Goal: Transaction & Acquisition: Purchase product/service

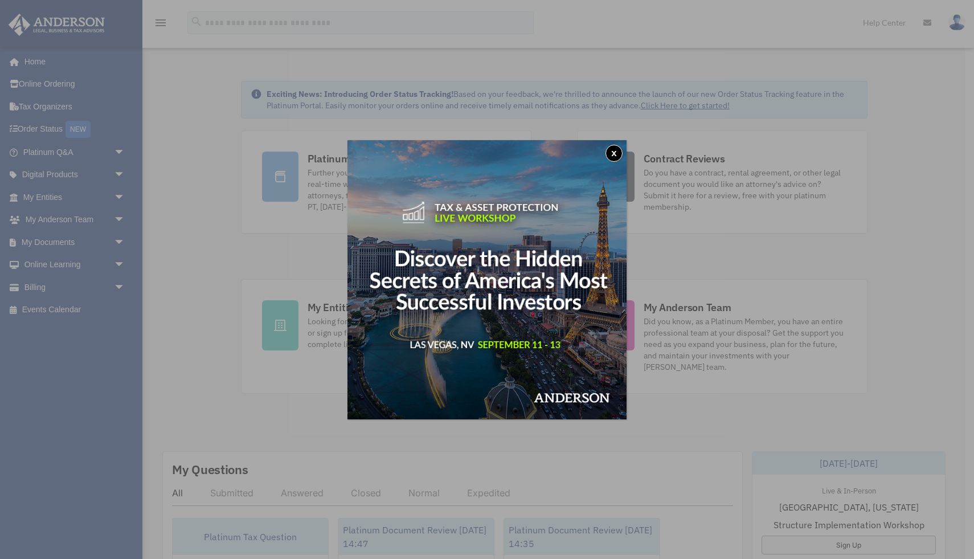
click at [614, 153] on button "x" at bounding box center [614, 153] width 17 height 17
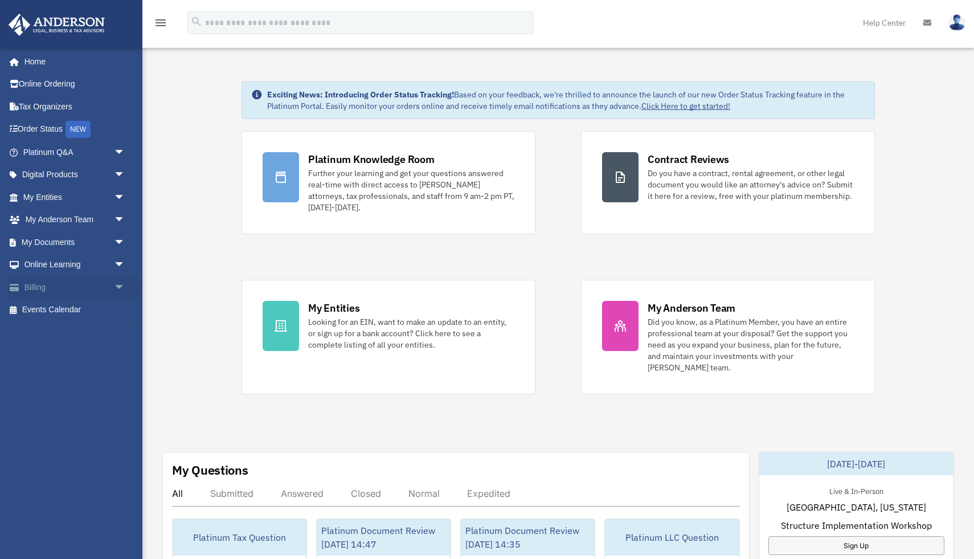
click at [46, 285] on link "Billing arrow_drop_down" at bounding box center [75, 287] width 134 height 23
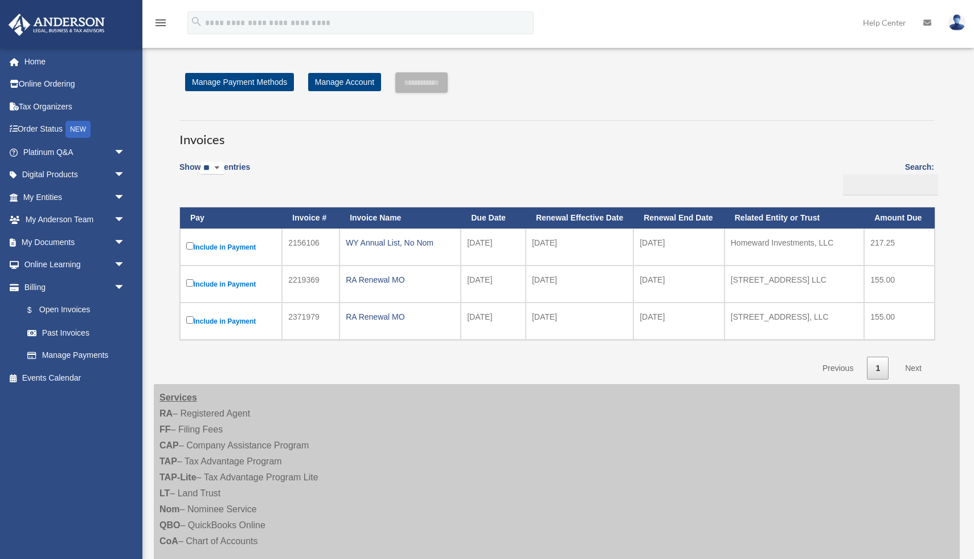
click at [217, 246] on label "Include in Payment" at bounding box center [230, 247] width 89 height 14
click at [448, 81] on input "**********" at bounding box center [421, 82] width 52 height 21
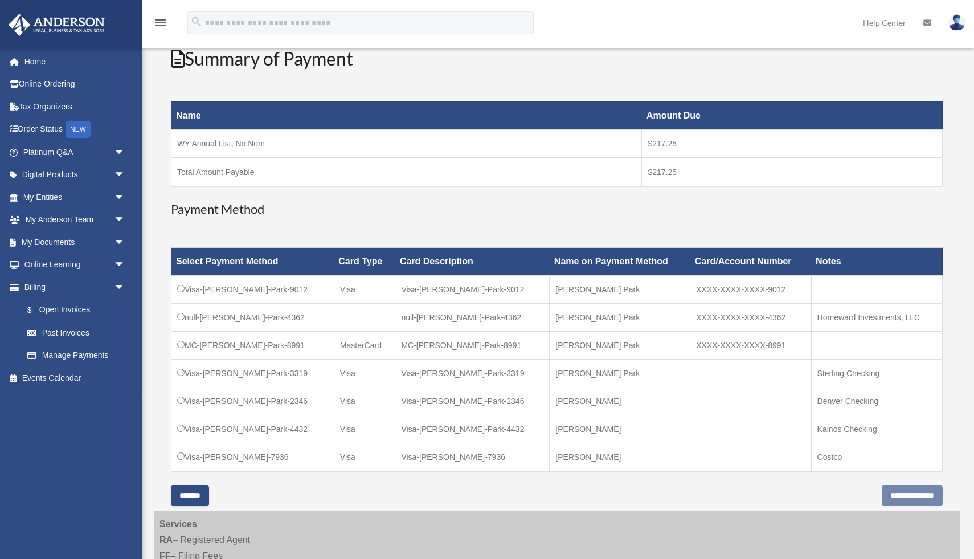
scroll to position [149, 0]
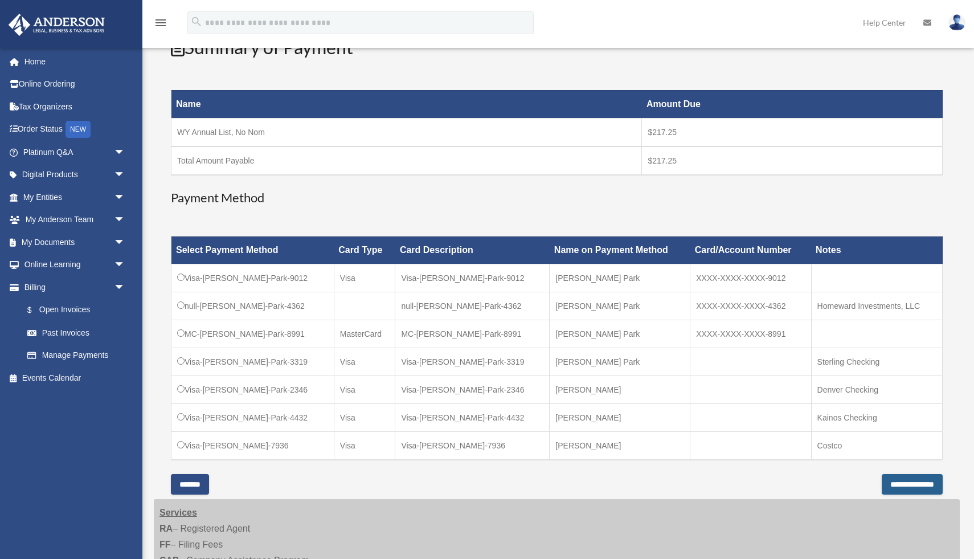
click at [898, 489] on input "**********" at bounding box center [912, 484] width 61 height 21
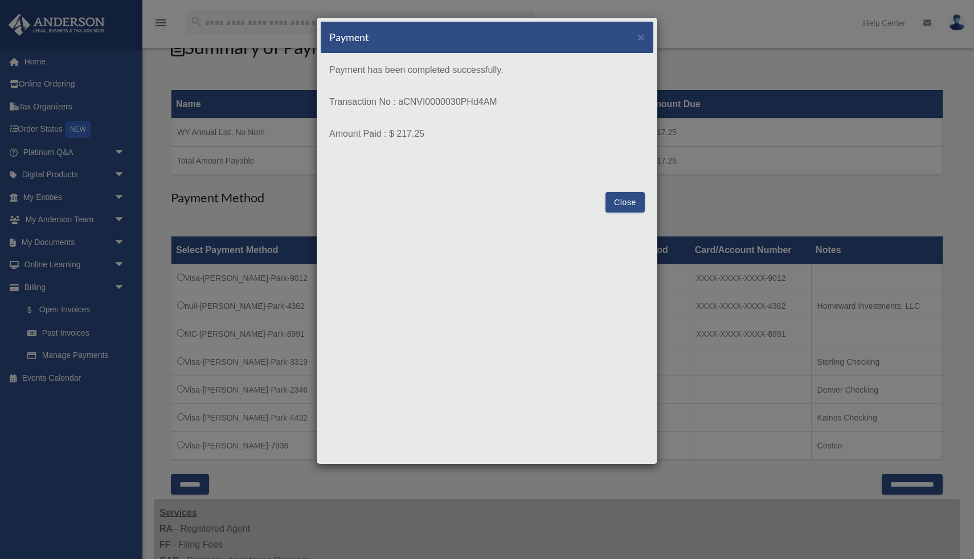
click at [620, 202] on button "Close" at bounding box center [625, 202] width 39 height 21
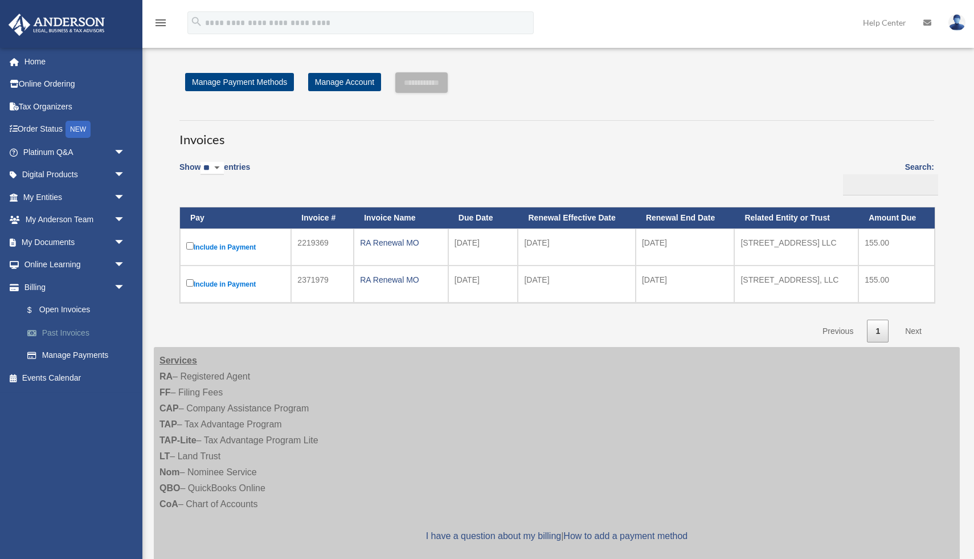
click at [62, 327] on link "Past Invoices" at bounding box center [79, 332] width 127 height 23
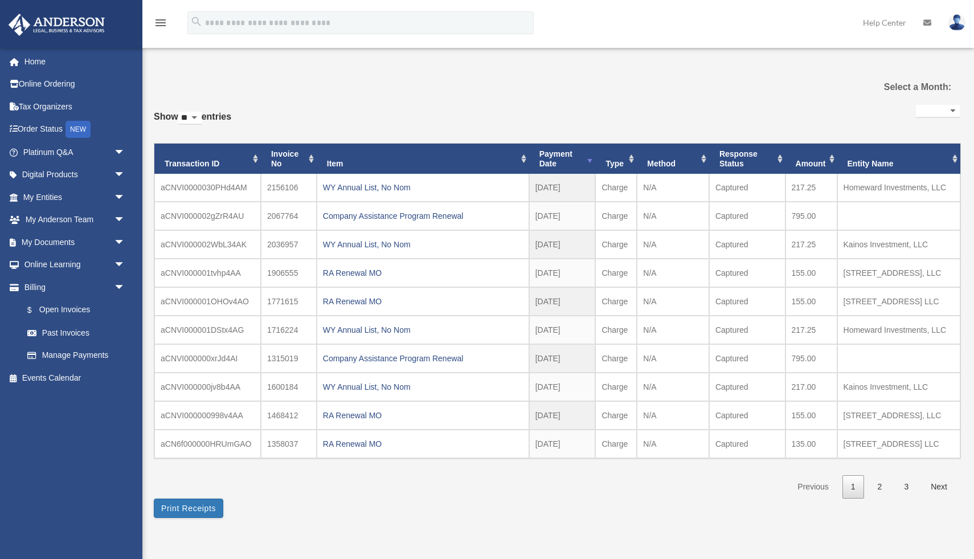
select select
click at [372, 189] on div "WY Annual List, No Nom" at bounding box center [423, 187] width 200 height 16
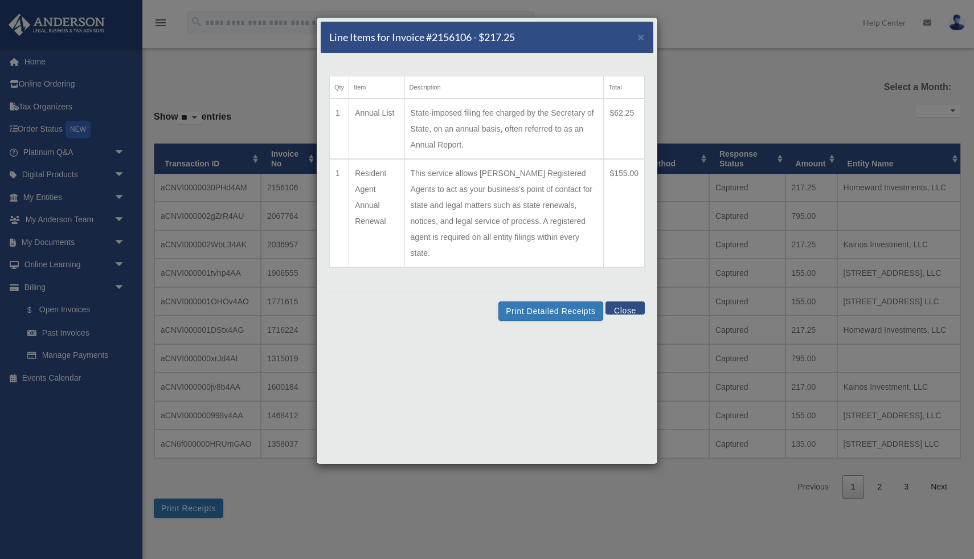
click at [635, 301] on button "Close" at bounding box center [625, 307] width 39 height 13
